Goal: Use online tool/utility: Use online tool/utility

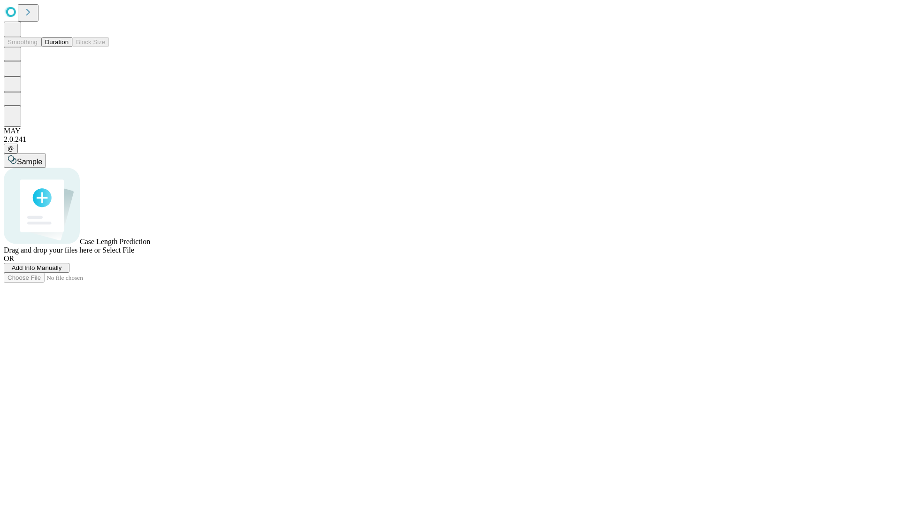
click at [69, 47] on button "Duration" at bounding box center [56, 42] width 31 height 10
click at [62, 271] on span "Add Info Manually" at bounding box center [37, 267] width 50 height 7
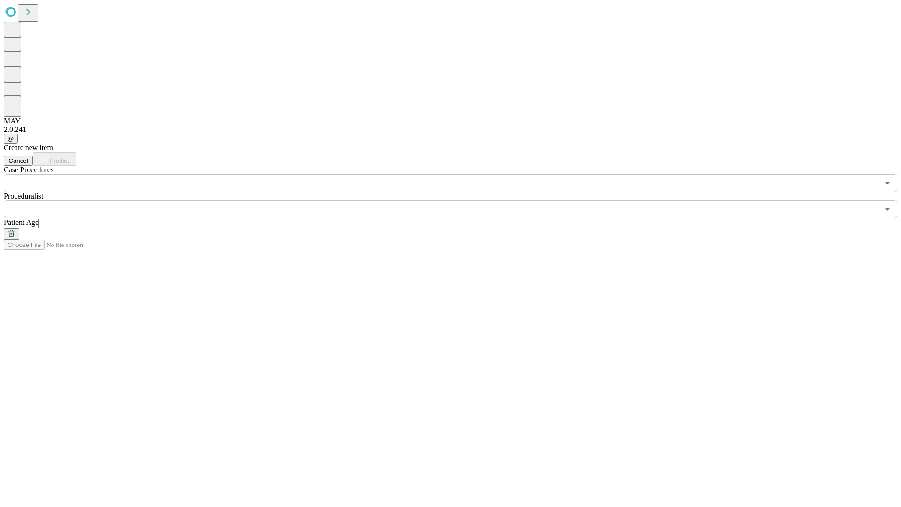
click at [105, 219] on input "text" at bounding box center [71, 223] width 67 height 9
type input "**"
click at [457, 200] on input "text" at bounding box center [441, 209] width 875 height 18
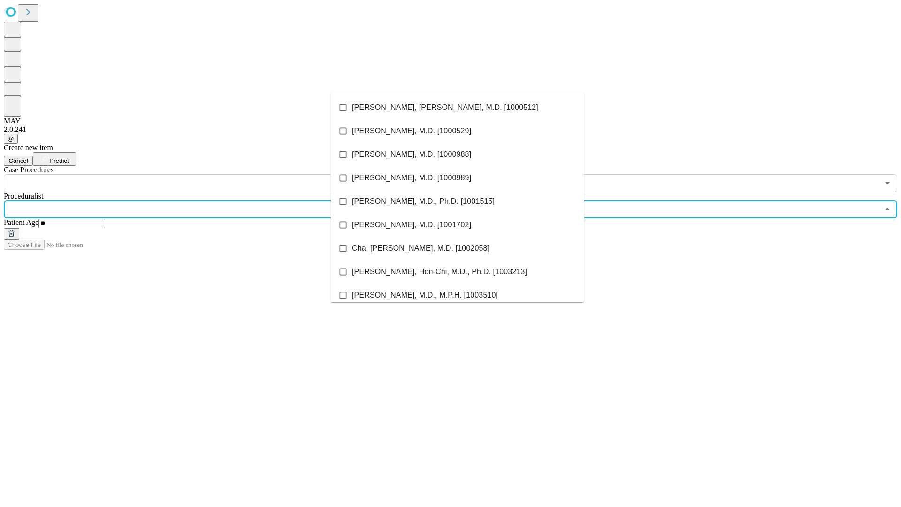
click at [458, 107] on li "[PERSON_NAME], [PERSON_NAME], M.D. [1000512]" at bounding box center [457, 107] width 253 height 23
click at [197, 174] on input "text" at bounding box center [441, 183] width 875 height 18
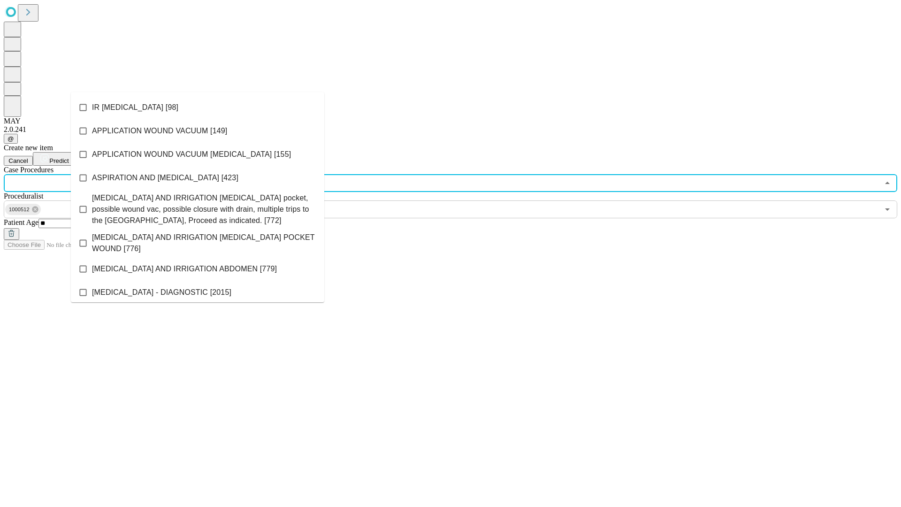
click at [198, 107] on li "IR [MEDICAL_DATA] [98]" at bounding box center [197, 107] width 253 height 23
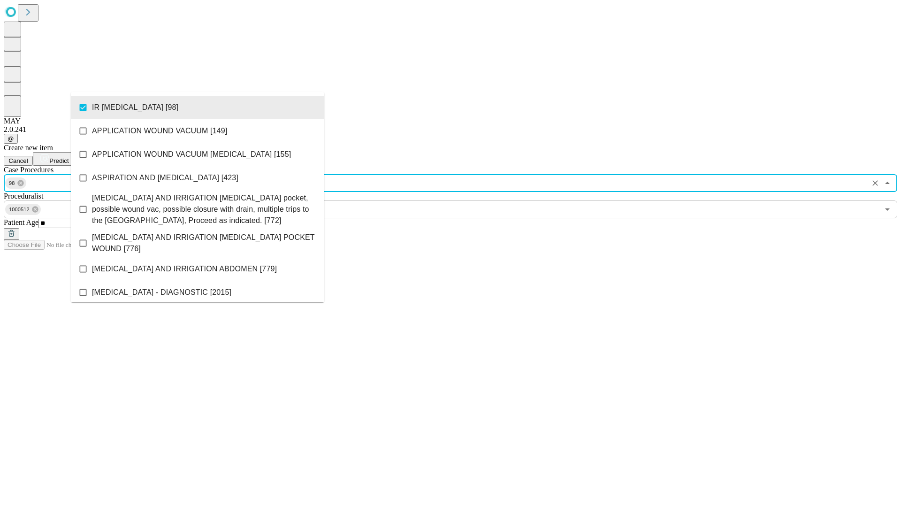
click at [69, 157] on span "Predict" at bounding box center [58, 160] width 19 height 7
